Goal: Use online tool/utility: Utilize a website feature to perform a specific function

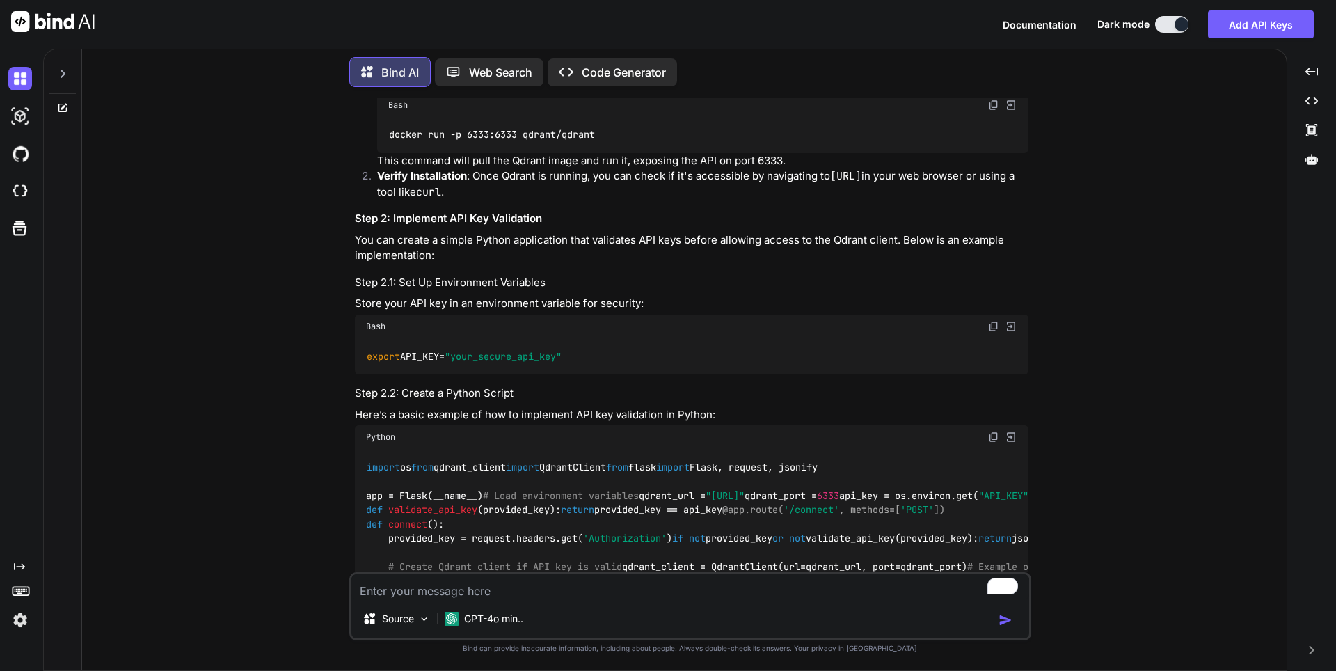
scroll to position [853, 0]
click at [17, 74] on img at bounding box center [20, 79] width 24 height 24
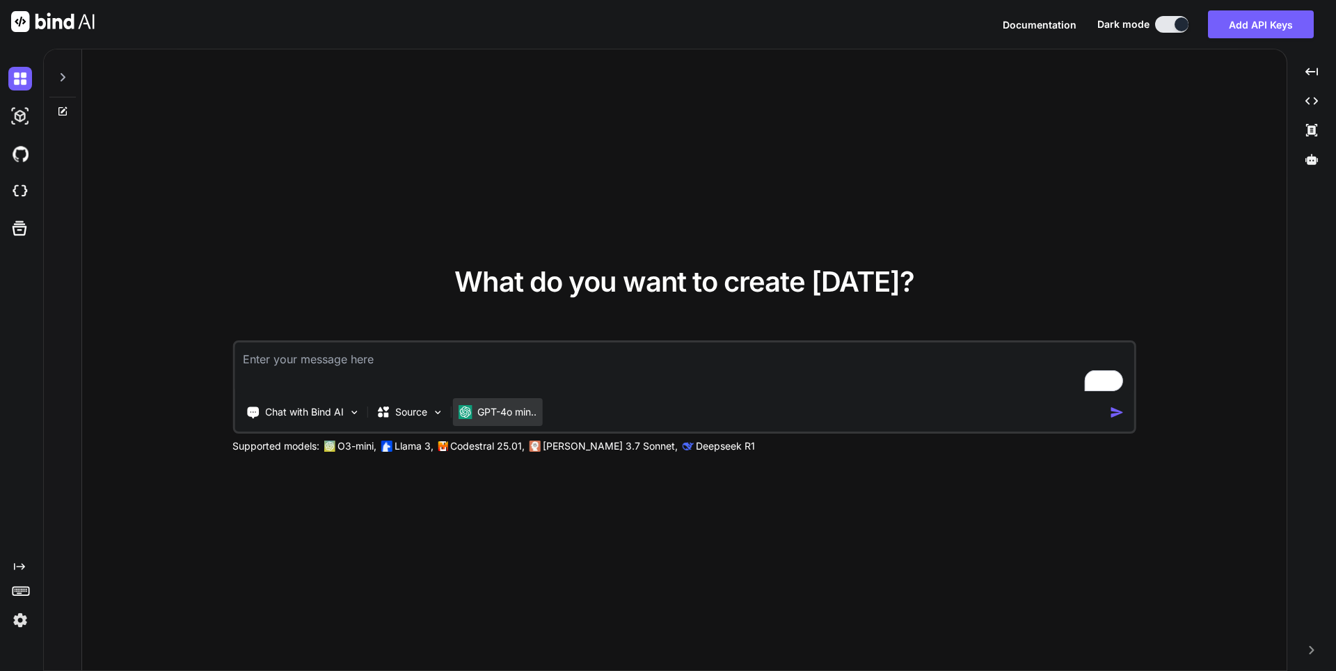
click at [478, 411] on p "GPT-4o min.." at bounding box center [507, 412] width 59 height 14
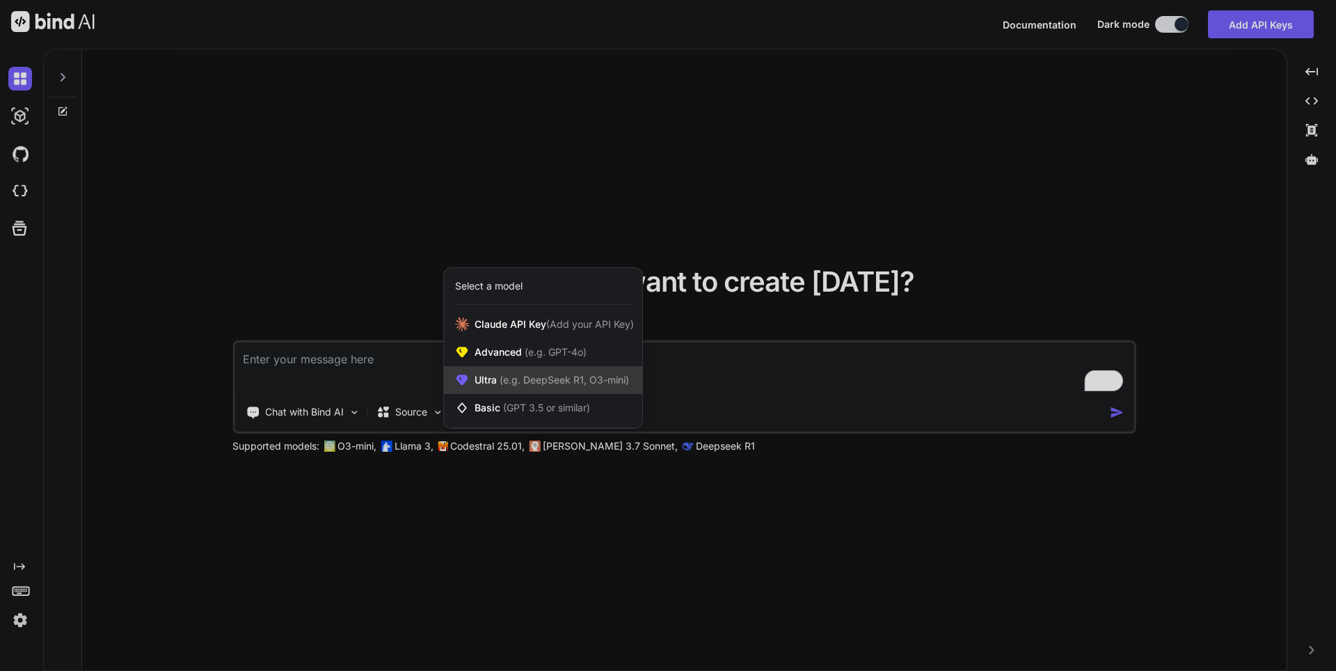
click at [504, 386] on span "Ultra (e.g. DeepSeek R1, O3-mini)" at bounding box center [552, 380] width 155 height 14
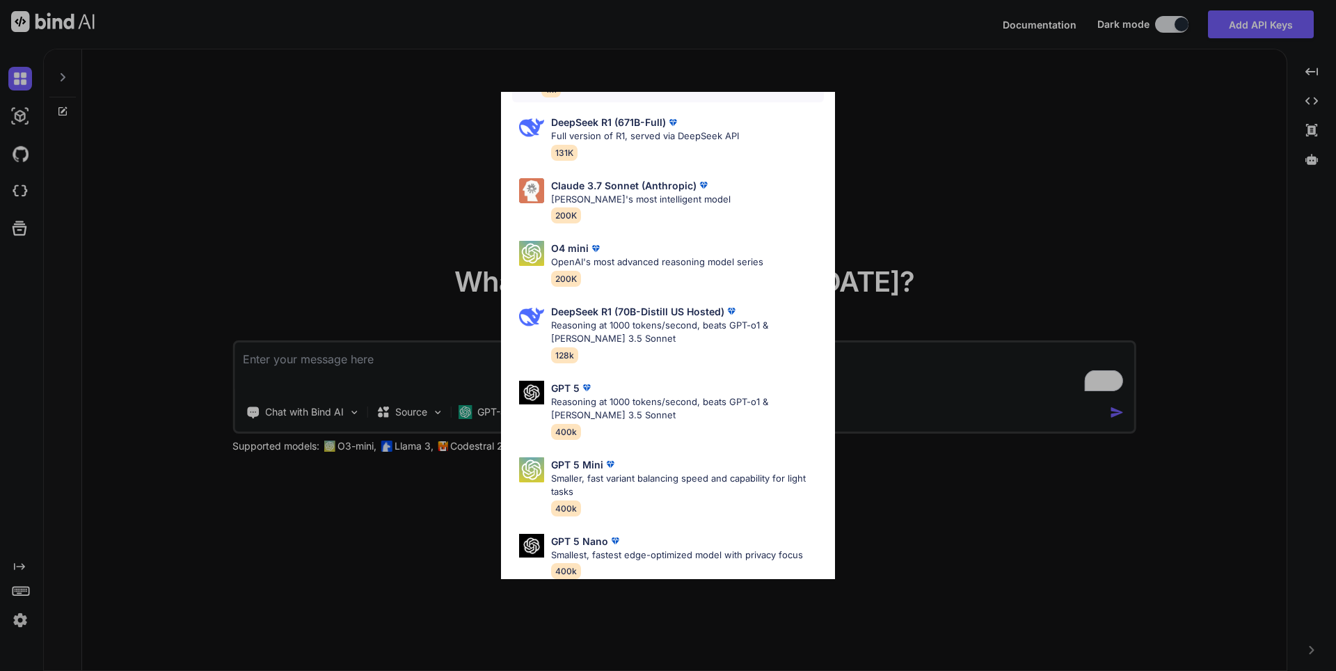
scroll to position [343, 0]
click at [611, 393] on p "Reasoning at 1000 tokens/second, beats GPT-o1 & [PERSON_NAME] 3.5 Sonnet" at bounding box center [687, 406] width 273 height 27
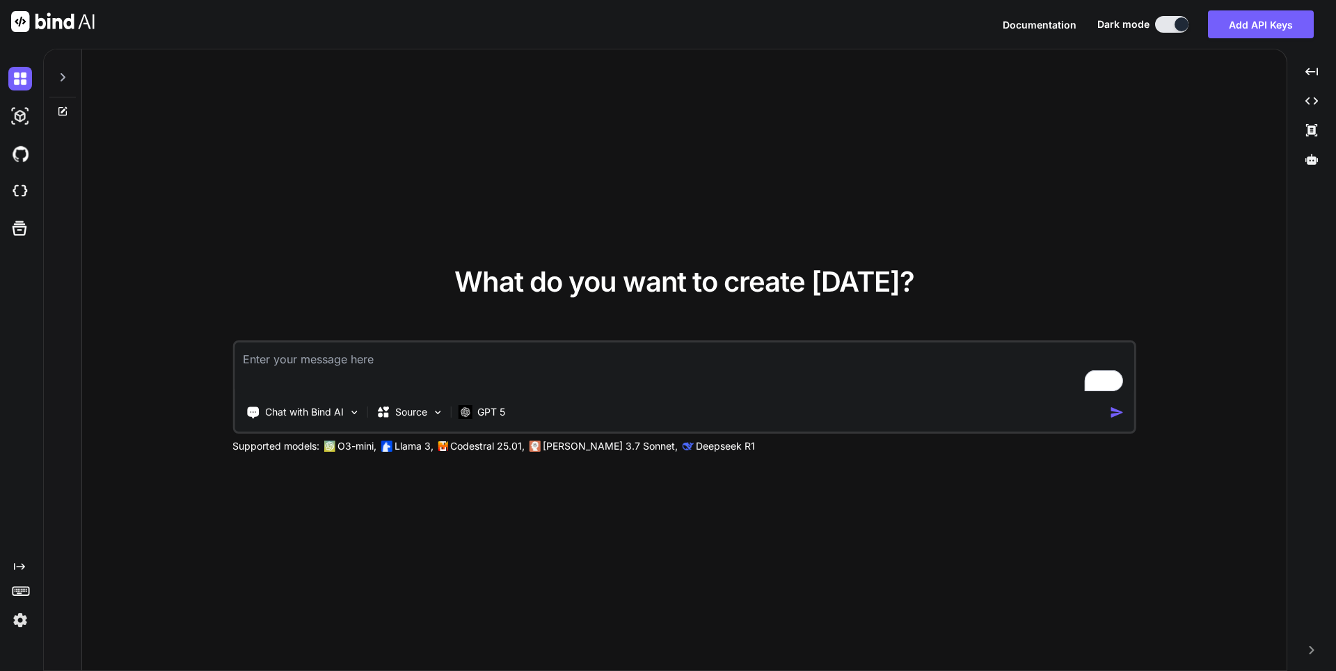
click at [368, 382] on textarea "To enrich screen reader interactions, please activate Accessibility in Grammarl…" at bounding box center [685, 368] width 900 height 52
type textarea "x"
type textarea "hi"
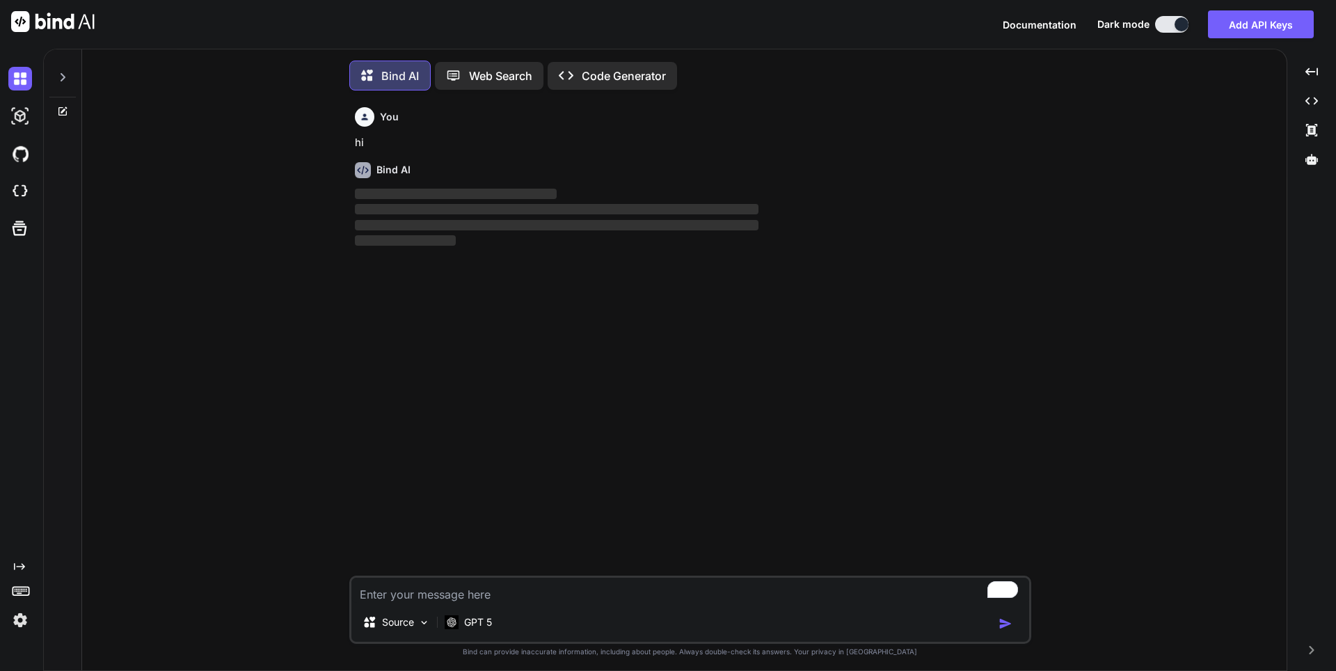
scroll to position [7, 0]
click at [484, 617] on p "GPT 5" at bounding box center [478, 619] width 28 height 14
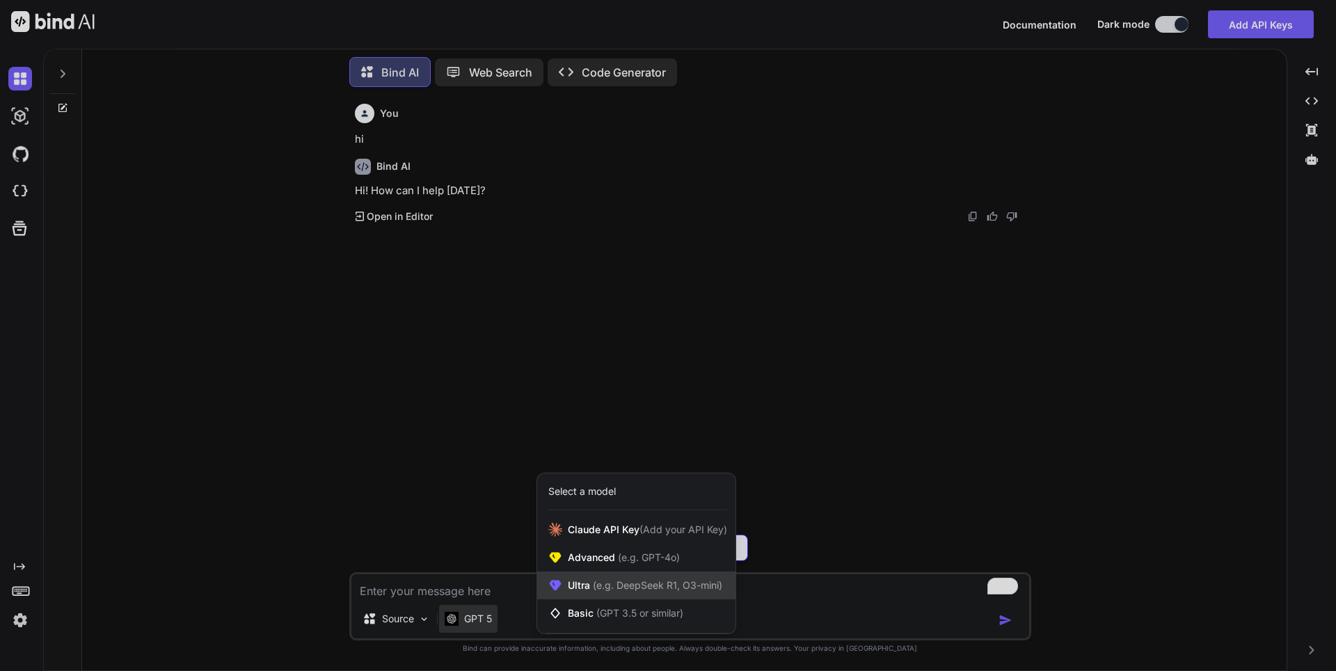
click at [635, 585] on span "(e.g. DeepSeek R1, O3-mini)" at bounding box center [656, 585] width 132 height 12
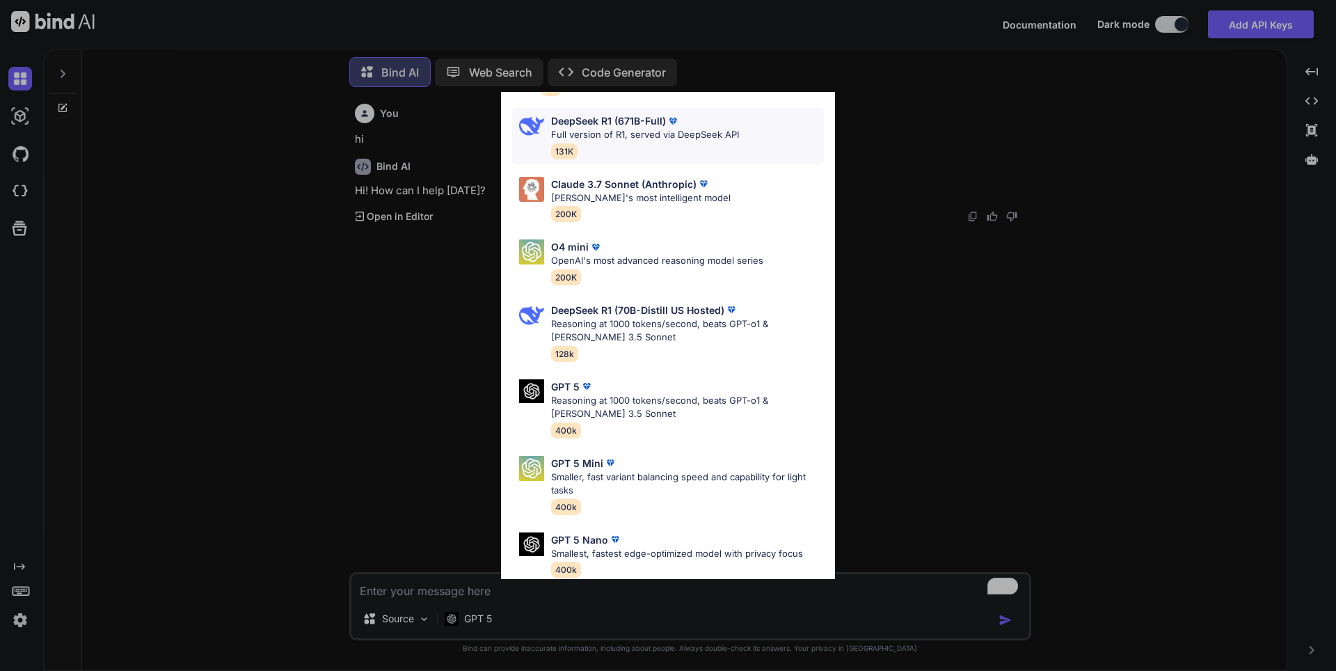
scroll to position [343, 0]
click at [638, 470] on p "Smaller, fast variant balancing speed and capability for light tasks" at bounding box center [687, 483] width 273 height 27
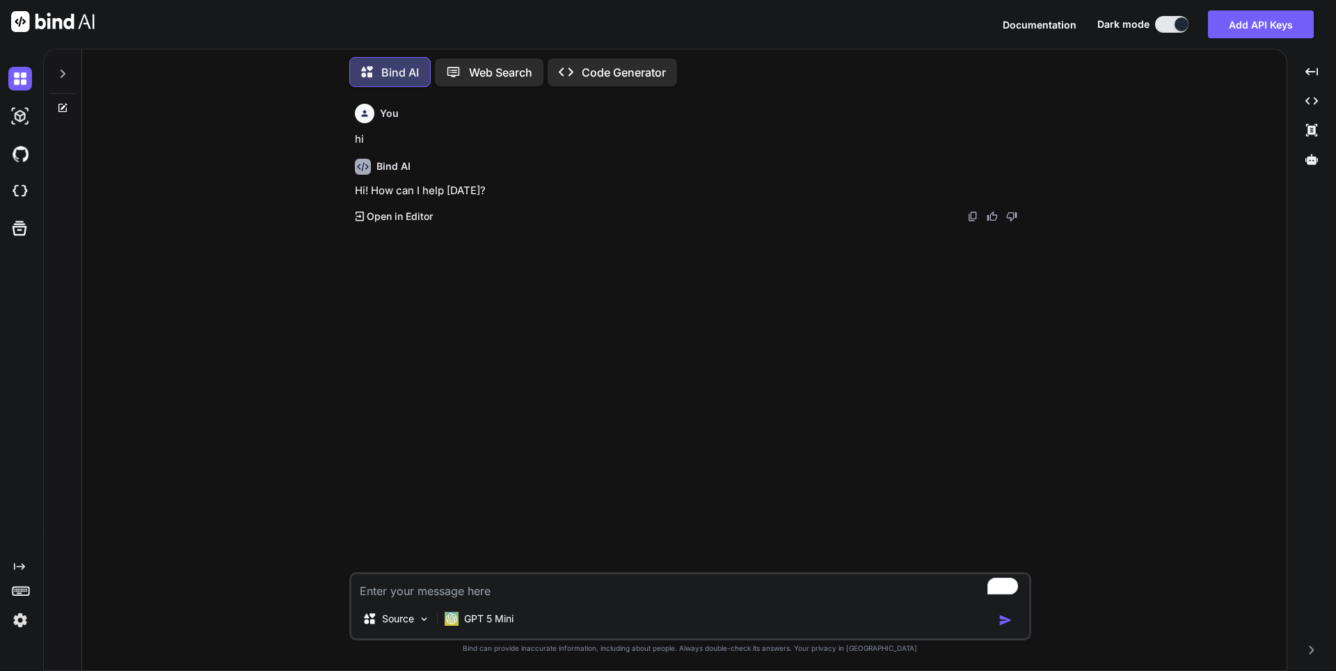
click at [442, 595] on textarea "To enrich screen reader interactions, please activate Accessibility in Grammarl…" at bounding box center [691, 586] width 678 height 25
type textarea "x"
type textarea "H"
type textarea "x"
type textarea "Hi"
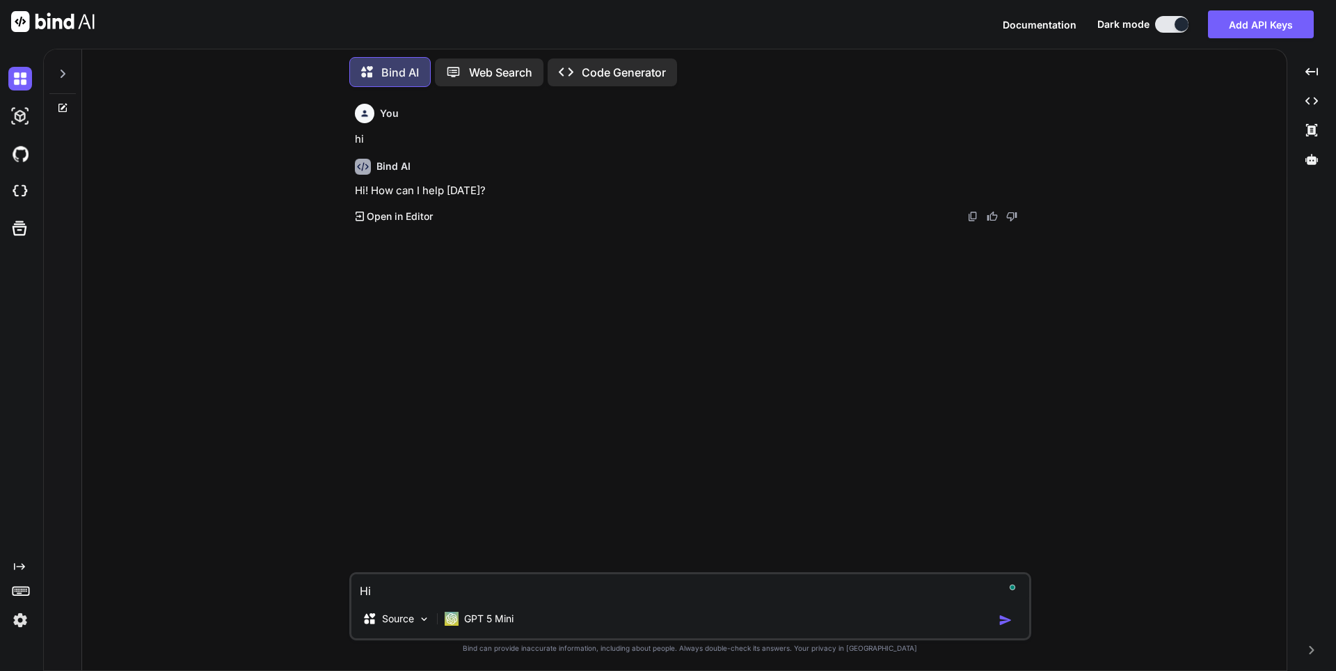
type textarea "x"
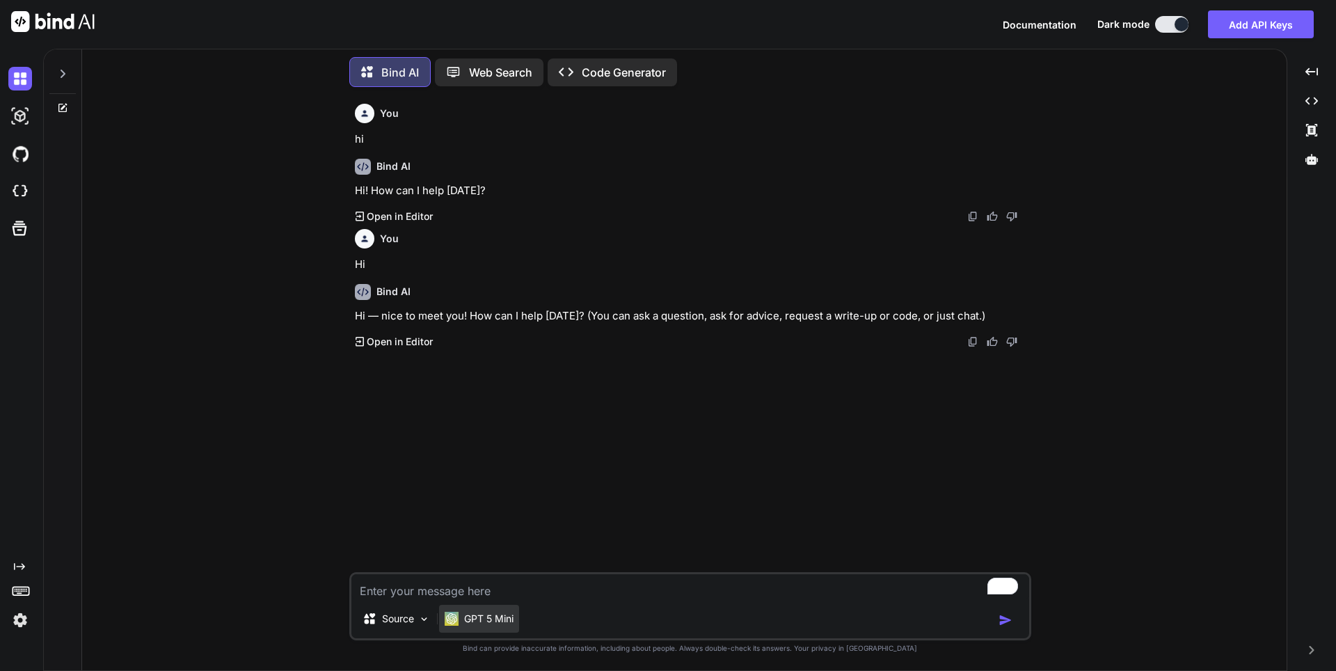
click at [489, 624] on p "GPT 5 Mini" at bounding box center [488, 619] width 49 height 14
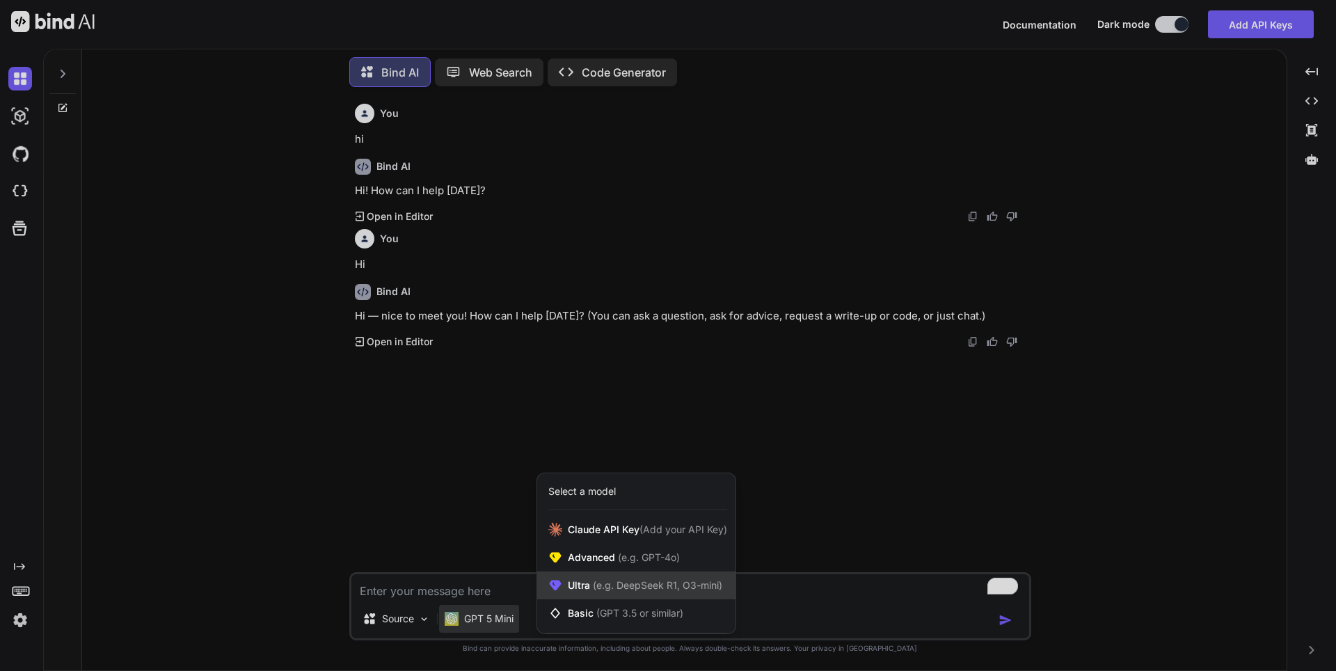
click at [613, 597] on div "Ultra (e.g. DeepSeek R1, O3-mini)" at bounding box center [636, 585] width 198 height 28
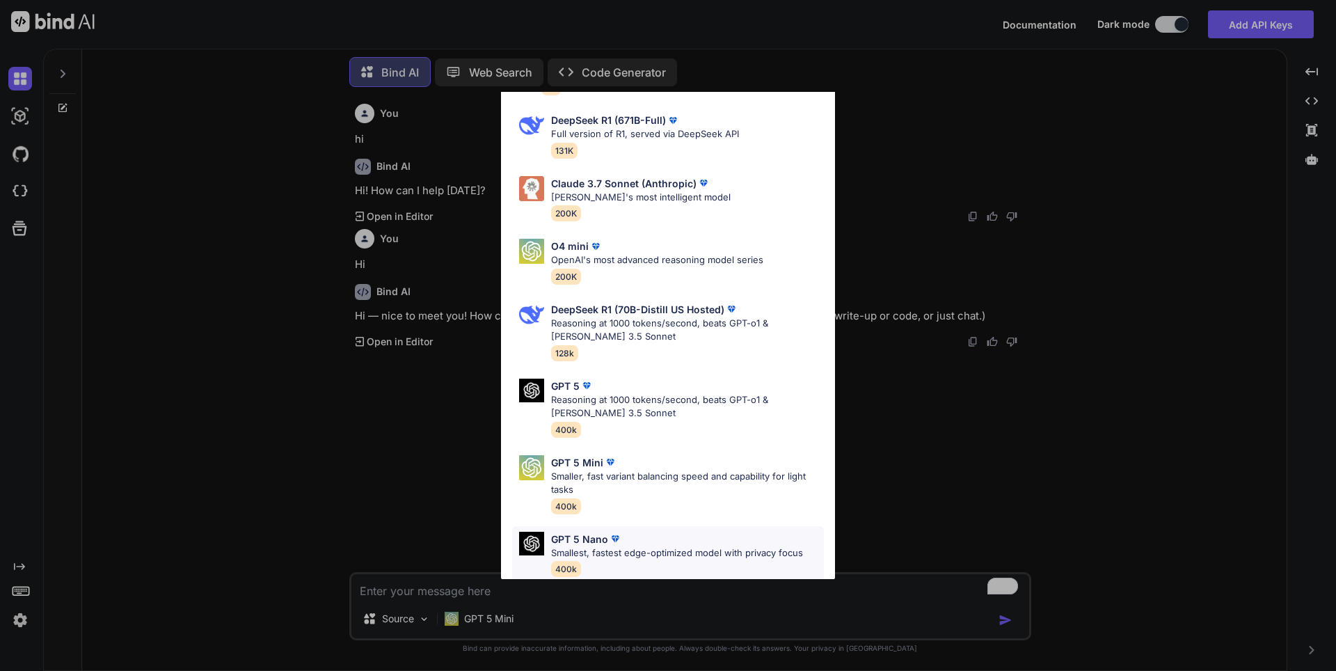
click at [618, 546] on p "Smallest, fastest edge-optimized model with privacy focus" at bounding box center [677, 553] width 252 height 14
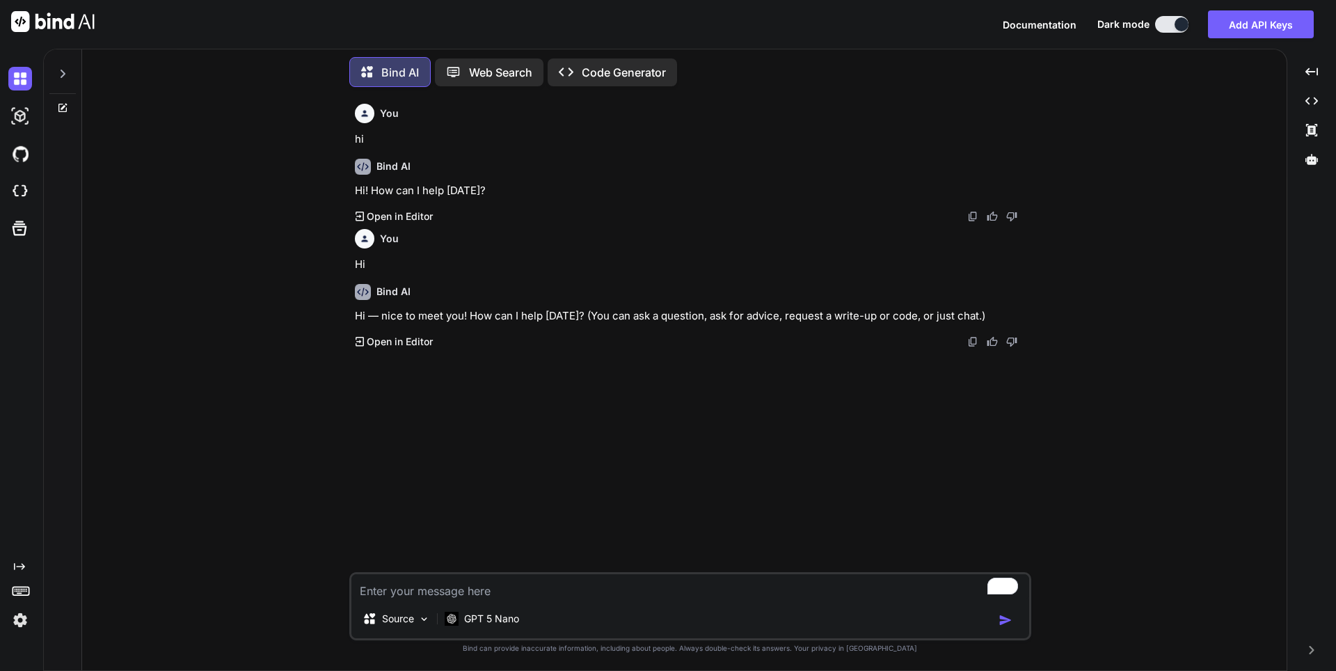
click at [461, 590] on textarea "To enrich screen reader interactions, please activate Accessibility in Grammarl…" at bounding box center [691, 586] width 678 height 25
type textarea "x"
type textarea "H"
type textarea "x"
type textarea "Hi"
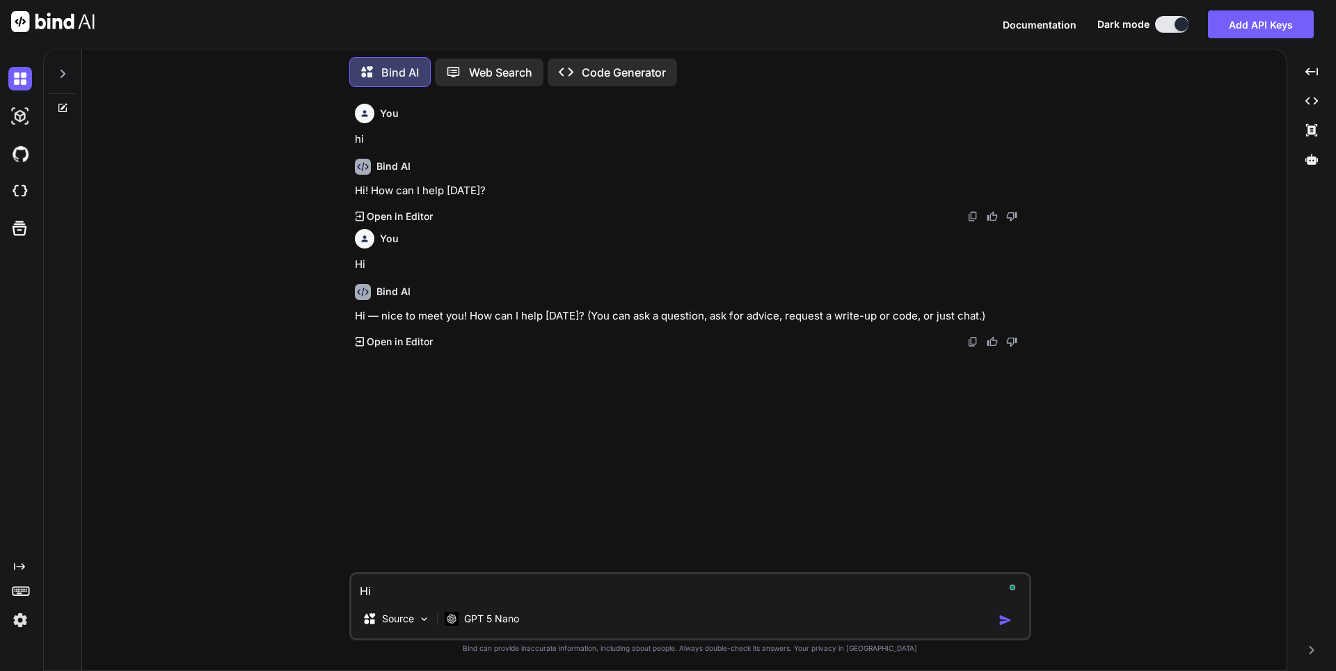
type textarea "x"
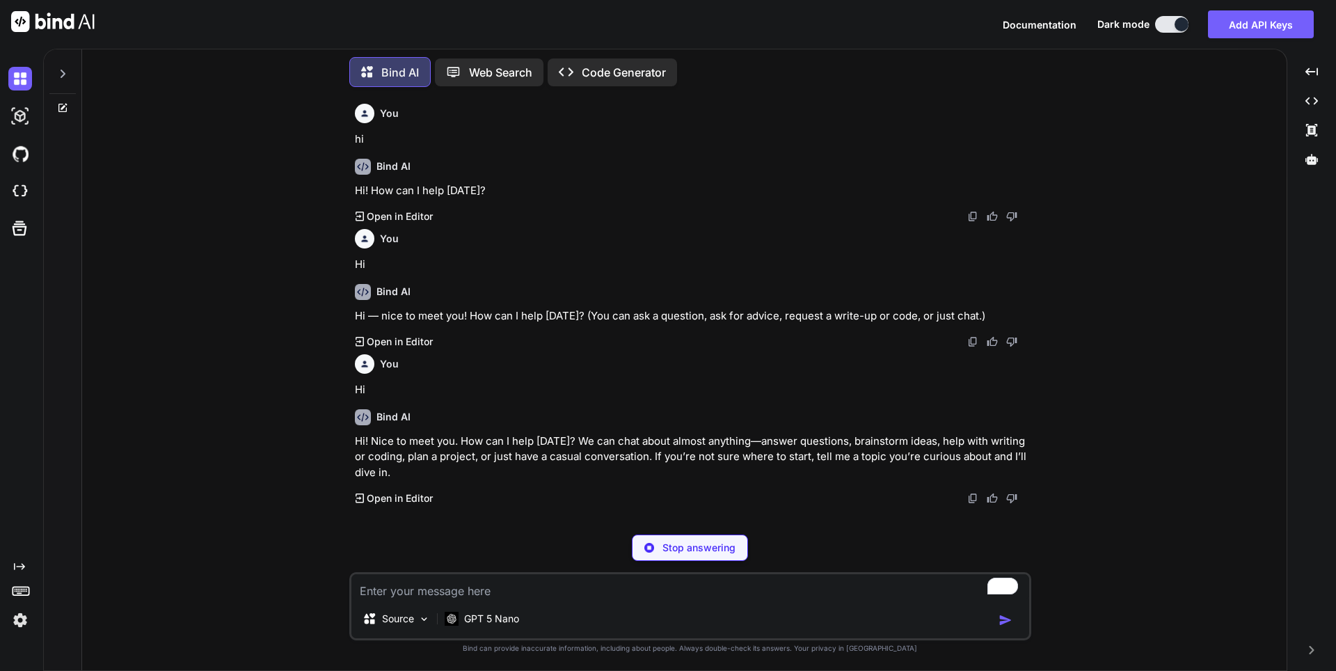
type textarea "x"
